Goal: Information Seeking & Learning: Learn about a topic

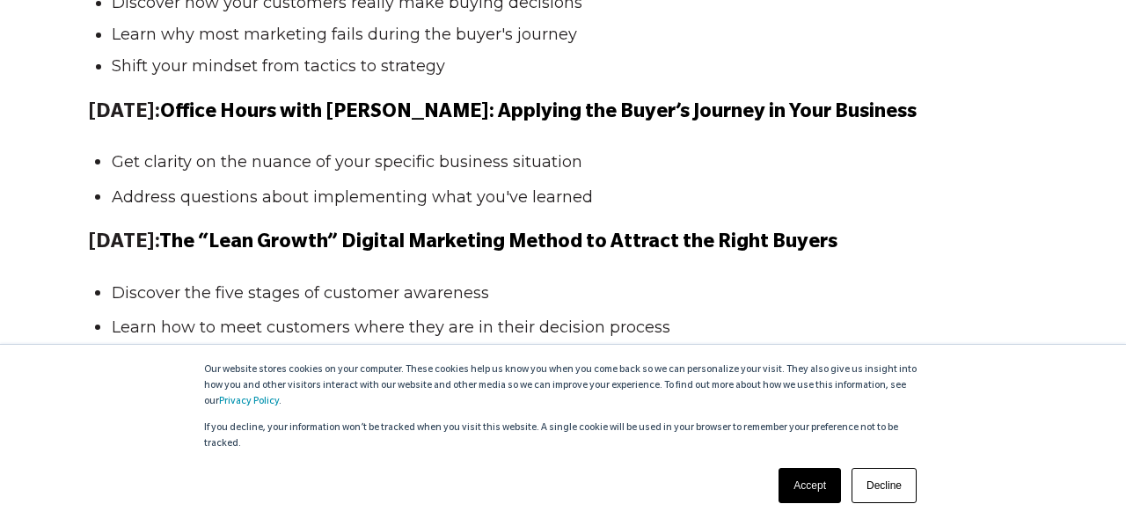
scroll to position [1997, 0]
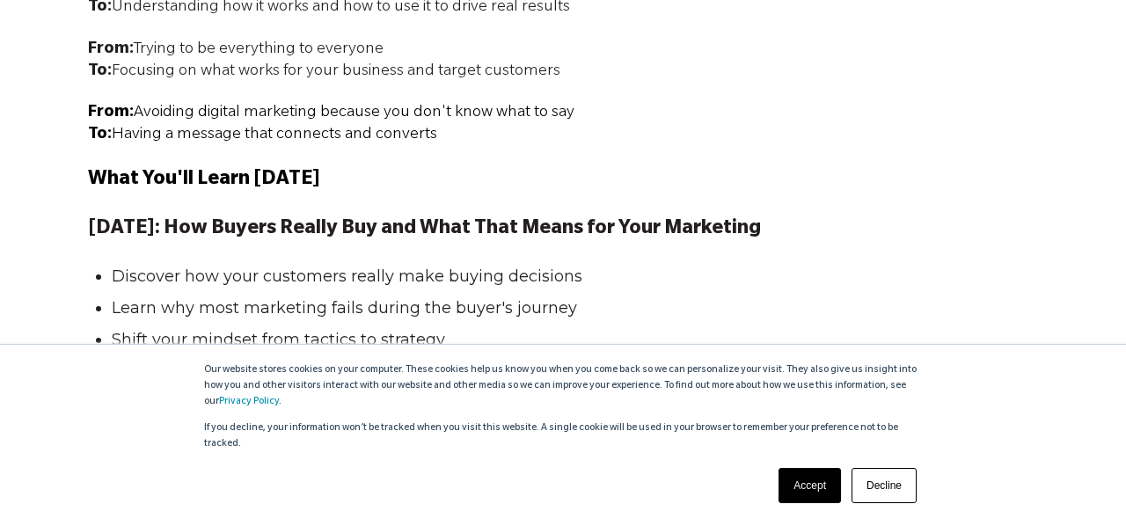
scroll to position [1717, 0]
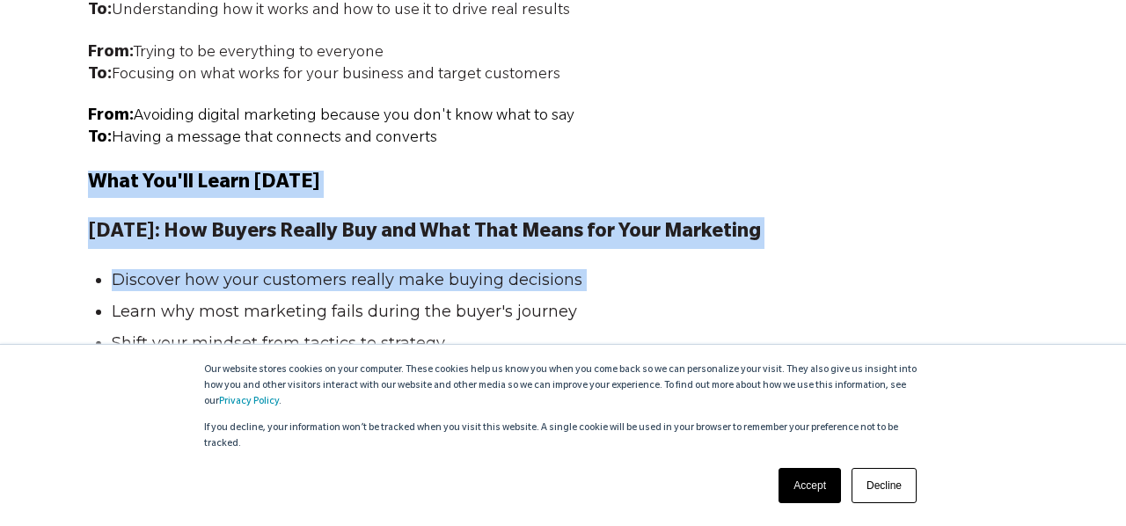
drag, startPoint x: 91, startPoint y: 173, endPoint x: 301, endPoint y: 288, distance: 239.3
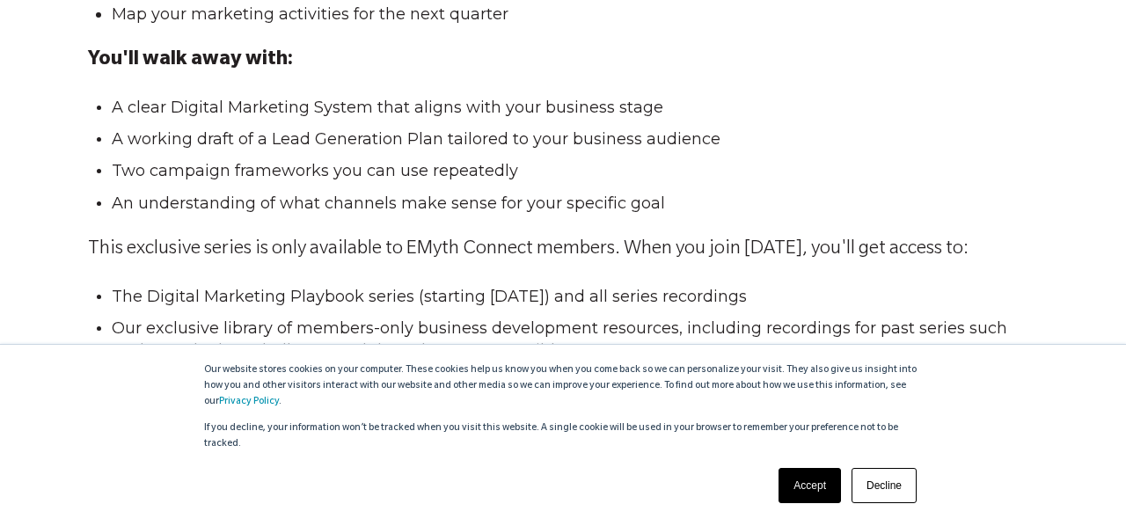
scroll to position [2780, 0]
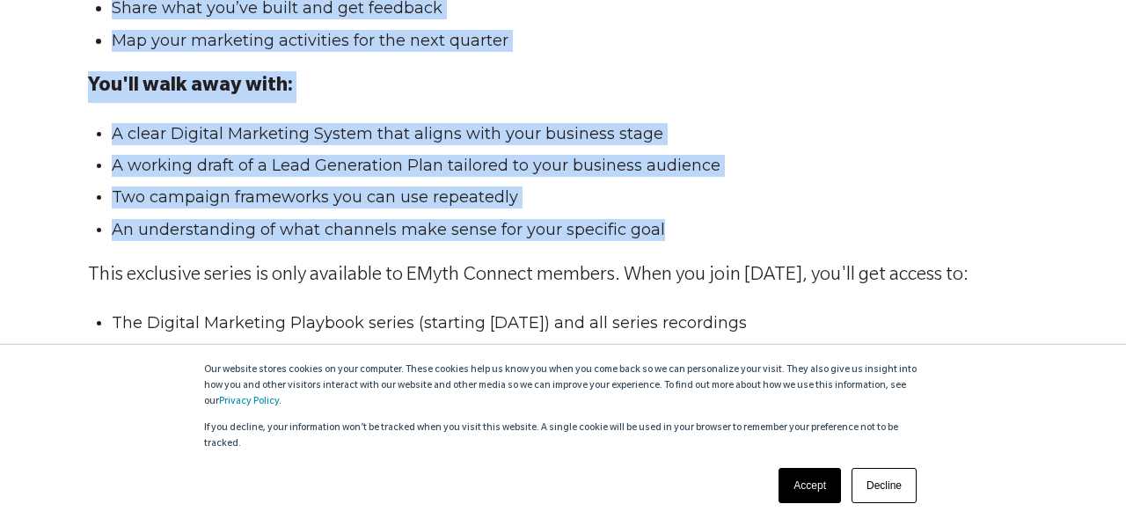
click at [683, 225] on li "An understanding of what channels make sense for your specific goal" at bounding box center [570, 230] width 916 height 22
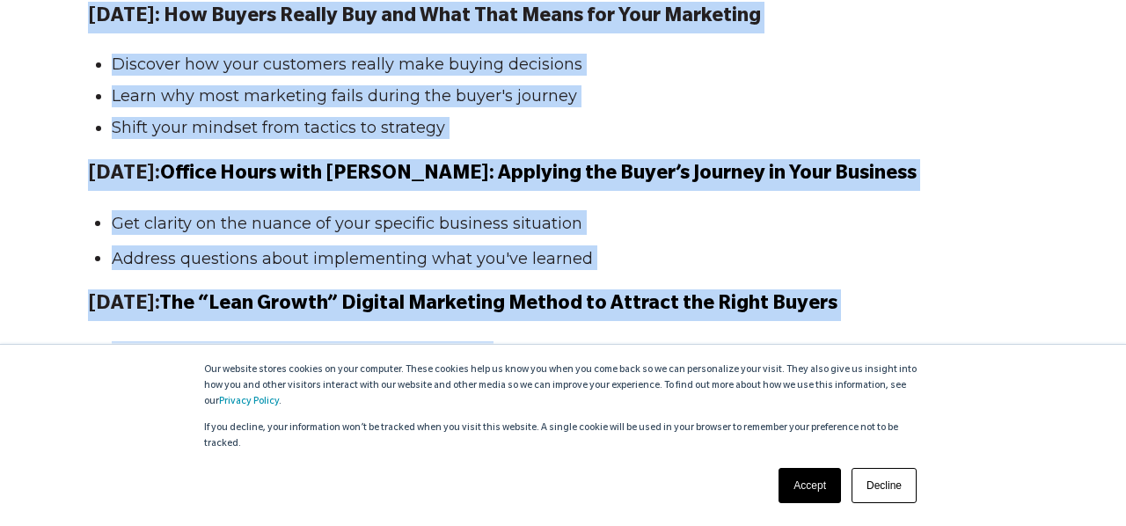
scroll to position [1932, 0]
copy span "Lore Ips'do Sitam Co Adi Elits Doeiusmod 7: Tem Incidi Utlabo Etd mag Aliq Enim…"
